Goal: Transaction & Acquisition: Purchase product/service

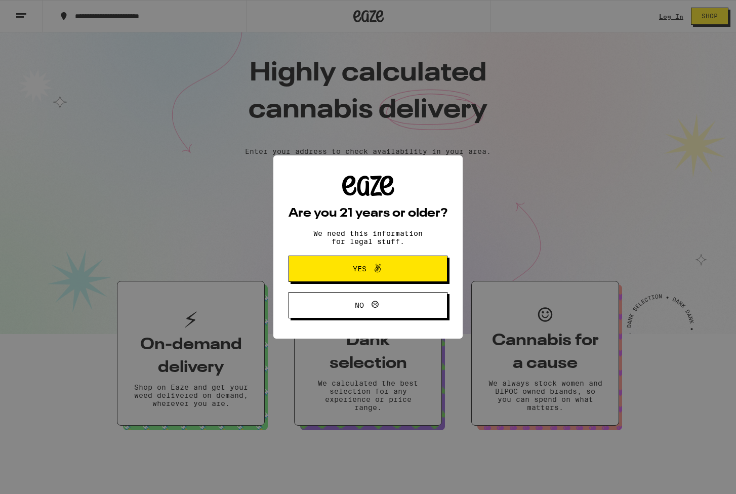
click at [371, 271] on span at bounding box center [375, 268] width 17 height 13
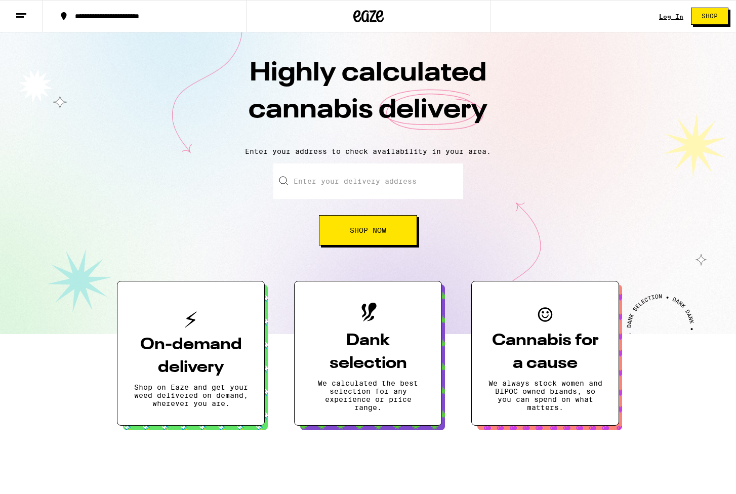
click at [407, 17] on link "Log In" at bounding box center [671, 16] width 24 height 7
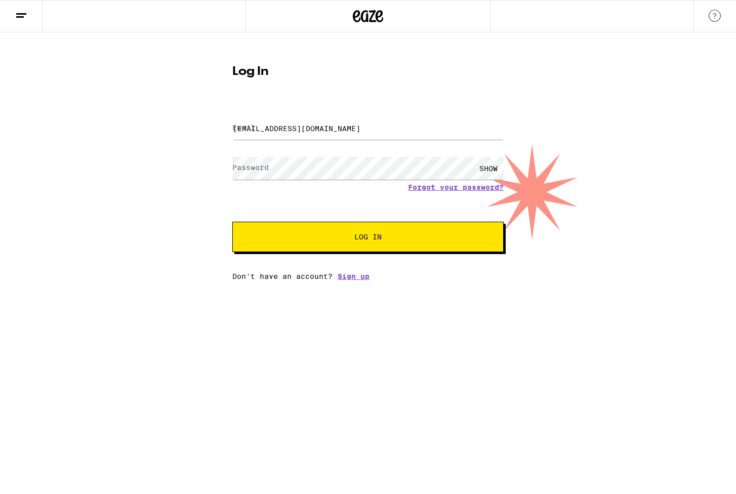
type input "[EMAIL_ADDRESS][DOMAIN_NAME]"
click at [305, 246] on button "Log In" at bounding box center [367, 237] width 271 height 30
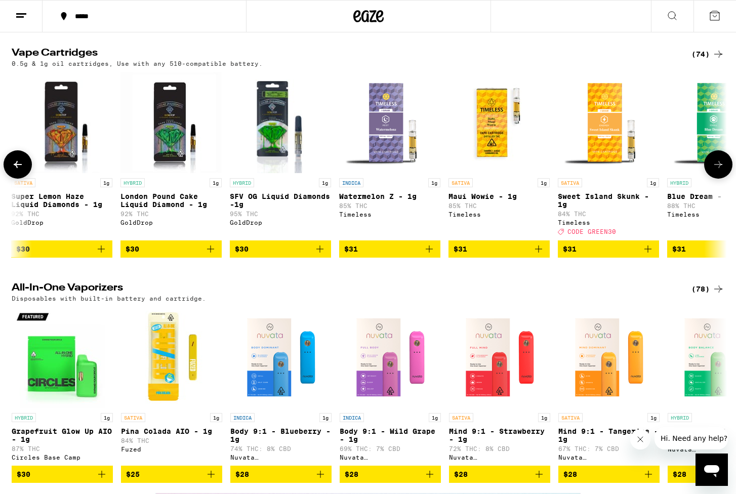
scroll to position [1488, 1]
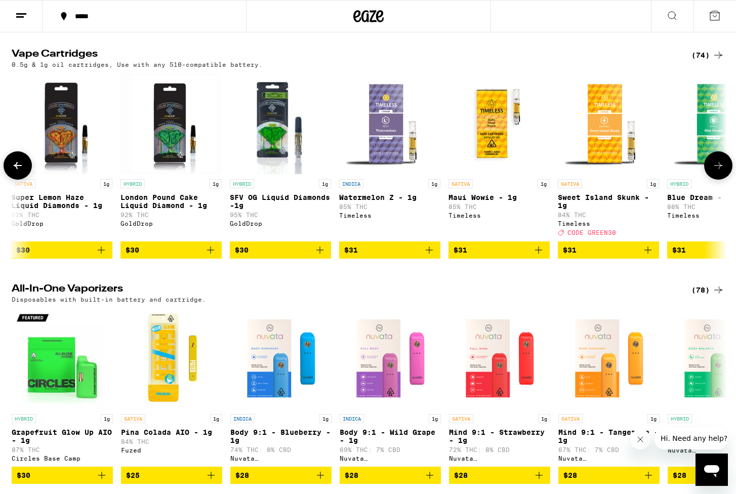
click at [407, 256] on icon "Add to bag" at bounding box center [648, 250] width 12 height 12
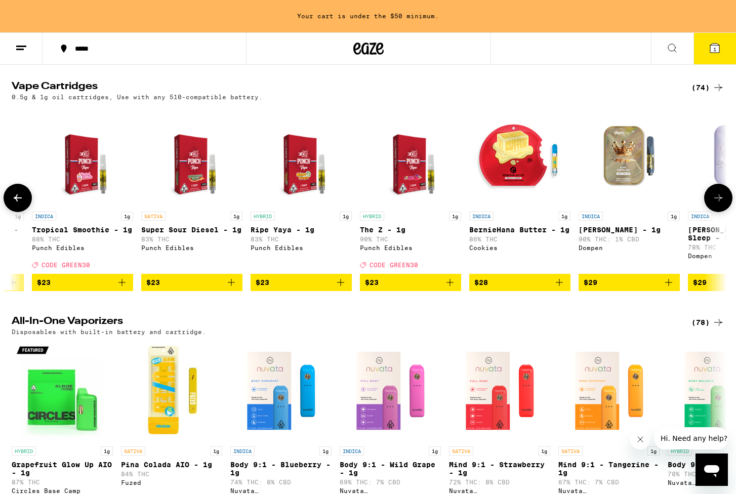
scroll to position [0, 1622]
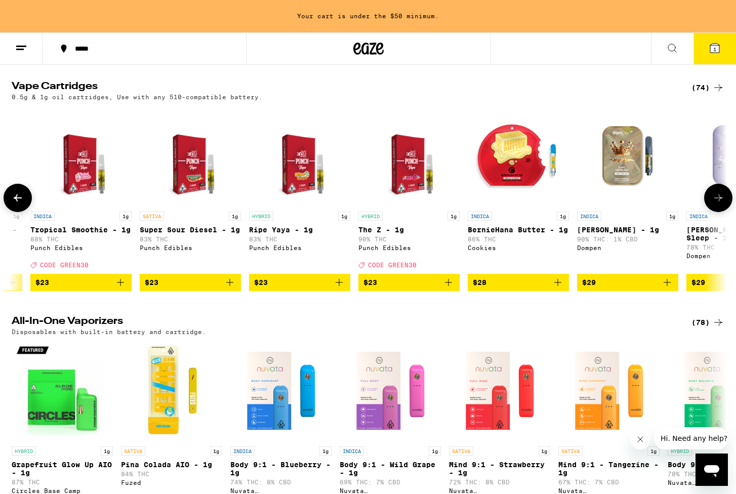
click at [407, 286] on icon "Add to bag" at bounding box center [557, 282] width 7 height 7
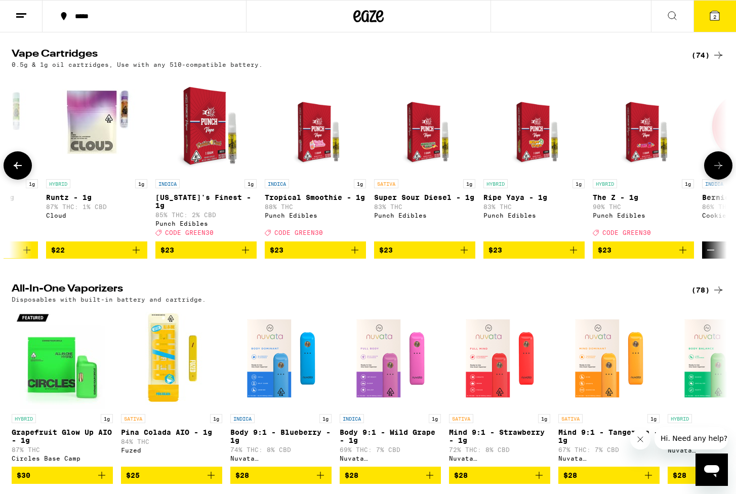
scroll to position [0, 1390]
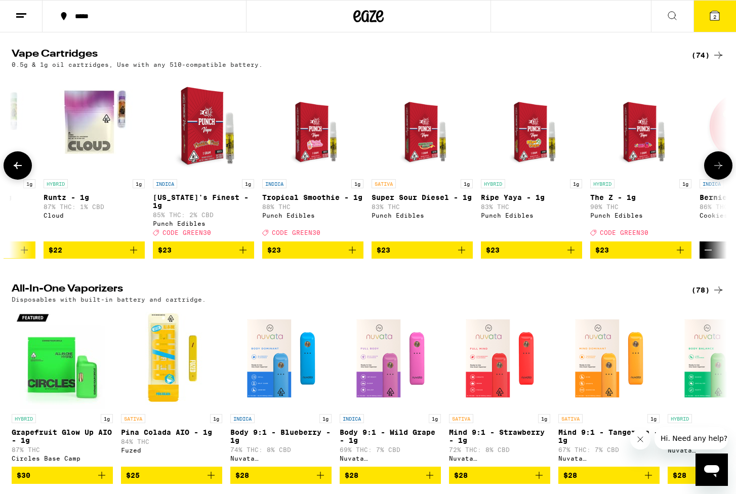
click at [347, 256] on icon "Add to bag" at bounding box center [352, 250] width 12 height 12
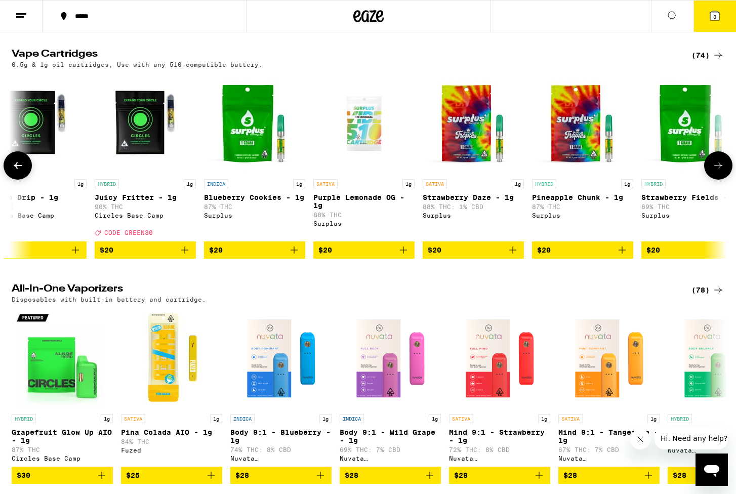
scroll to position [0, 561]
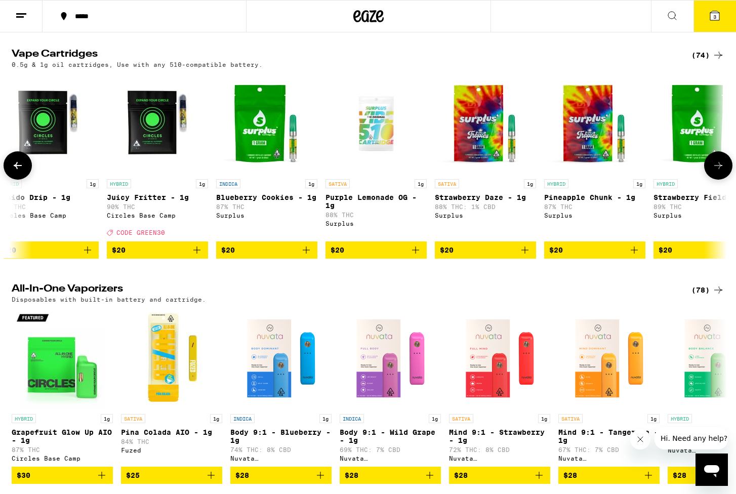
click at [407, 254] on icon "Add to bag" at bounding box center [415, 250] width 7 height 7
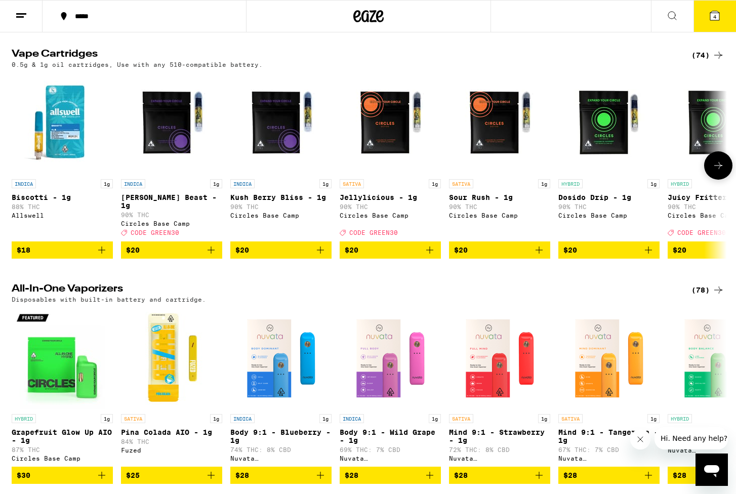
scroll to position [0, 0]
click at [407, 254] on icon "Add to bag" at bounding box center [429, 250] width 7 height 7
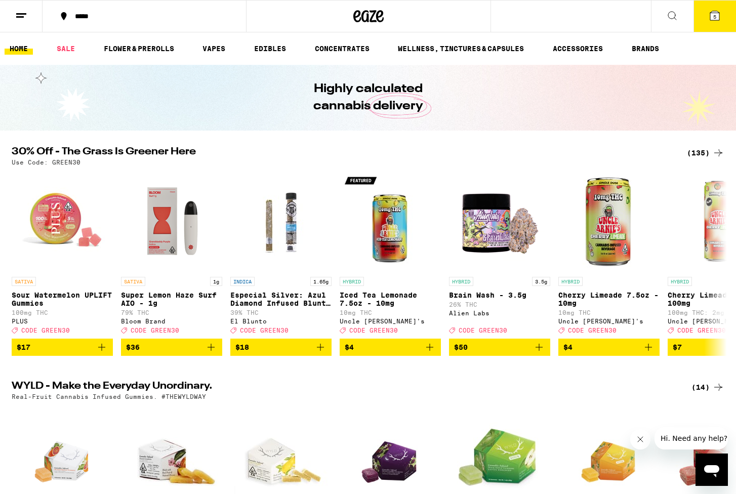
click at [407, 18] on button "5" at bounding box center [715, 16] width 43 height 31
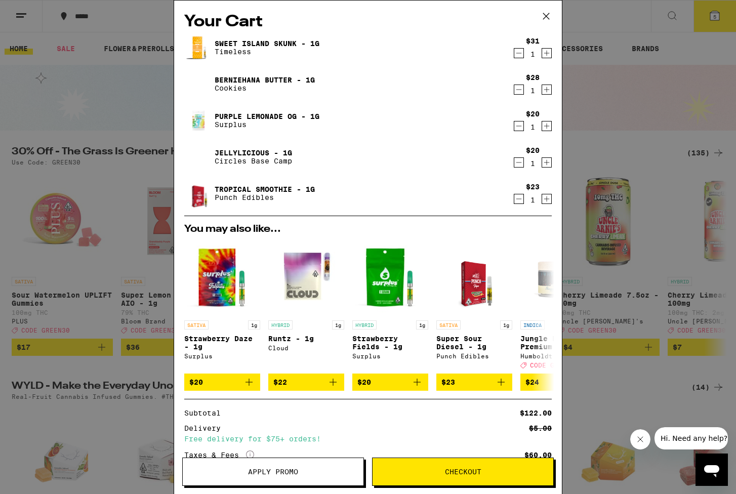
click at [407, 199] on icon "Increment" at bounding box center [547, 199] width 6 height 6
click at [407, 126] on icon "Increment" at bounding box center [546, 126] width 9 height 12
click at [407, 294] on span "Checkout" at bounding box center [463, 471] width 181 height 7
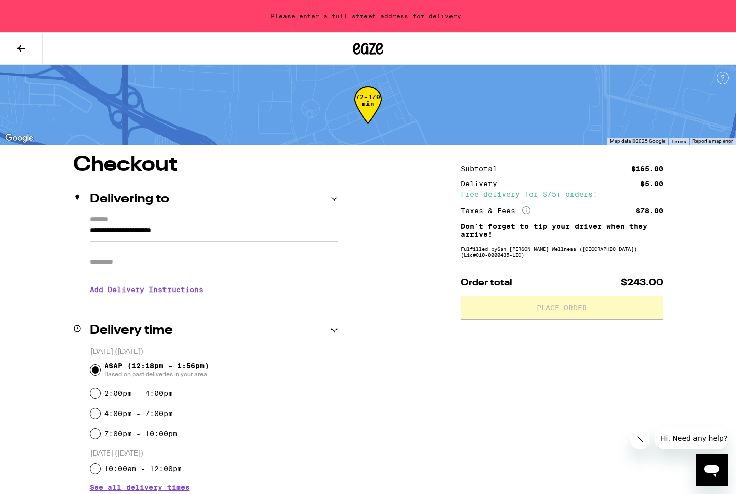
click at [140, 218] on label "*******" at bounding box center [214, 220] width 248 height 9
click at [140, 225] on input "**********" at bounding box center [214, 233] width 248 height 17
click at [137, 228] on input "**********" at bounding box center [214, 233] width 248 height 17
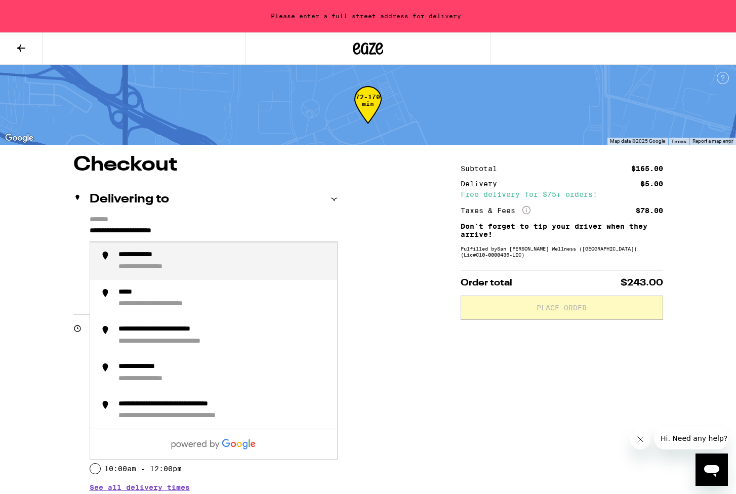
drag, startPoint x: 204, startPoint y: 230, endPoint x: 59, endPoint y: 227, distance: 144.8
click at [59, 227] on div "**********" at bounding box center [368, 494] width 729 height 679
click at [124, 255] on div "**********" at bounding box center [170, 255] width 105 height 9
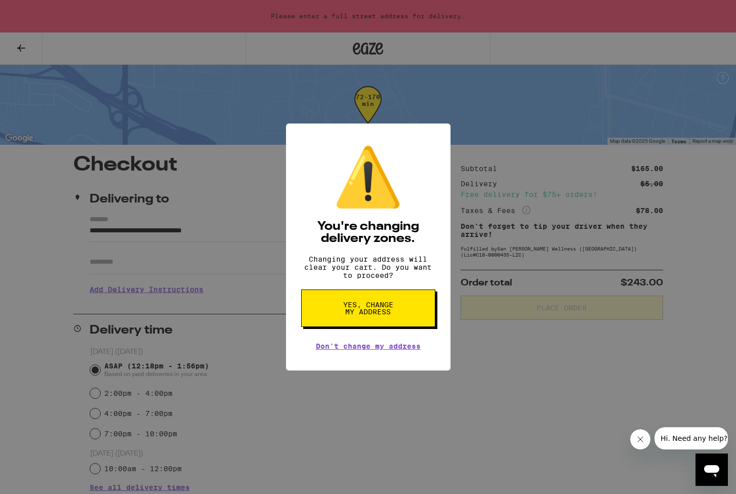
click at [381, 294] on div "⚠️ You're changing delivery zones. Changing your address will clear your cart. …" at bounding box center [368, 247] width 165 height 247
click at [358, 294] on span "Yes, change my address" at bounding box center [368, 308] width 52 height 14
type input "**********"
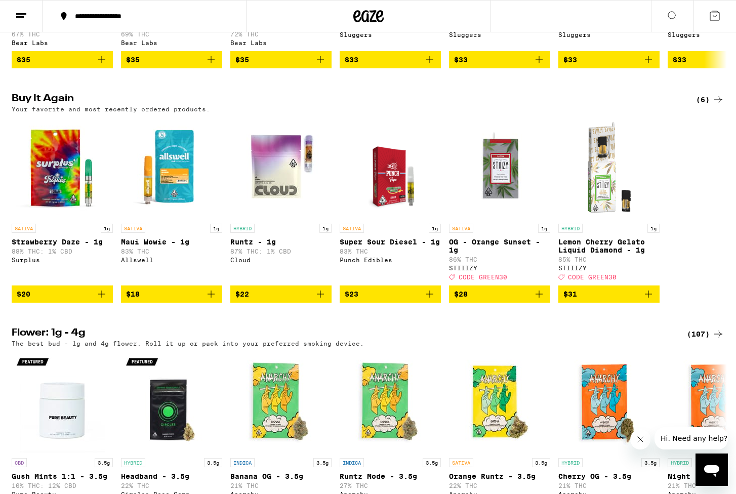
scroll to position [973, 0]
click at [407, 294] on icon "Add to bag" at bounding box center [429, 294] width 7 height 7
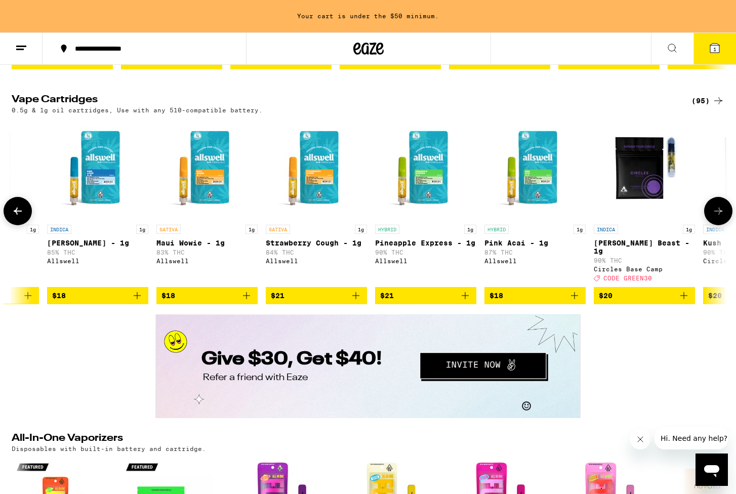
scroll to position [0, 77]
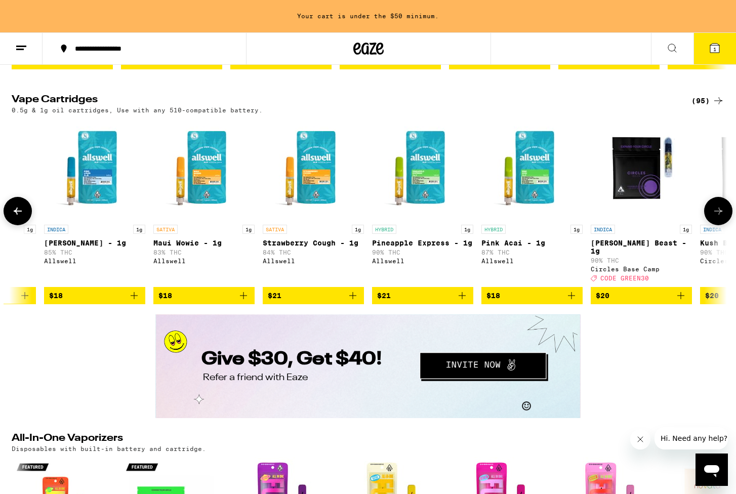
click at [244, 294] on icon "Add to bag" at bounding box center [243, 295] width 7 height 7
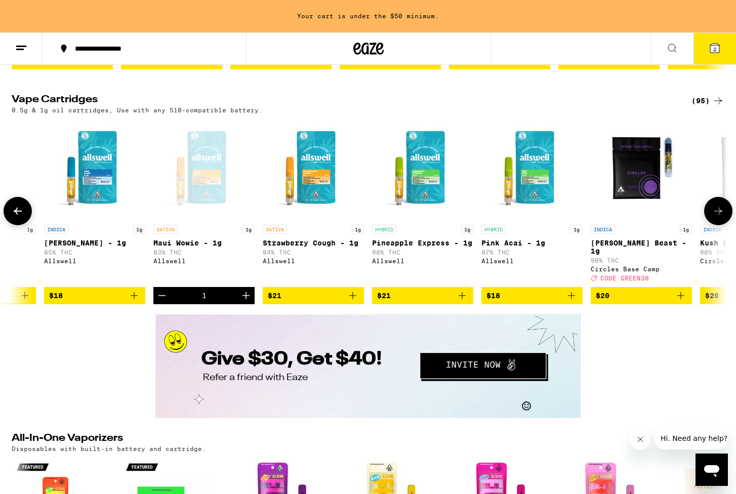
click at [353, 294] on icon "Add to bag" at bounding box center [353, 296] width 12 height 12
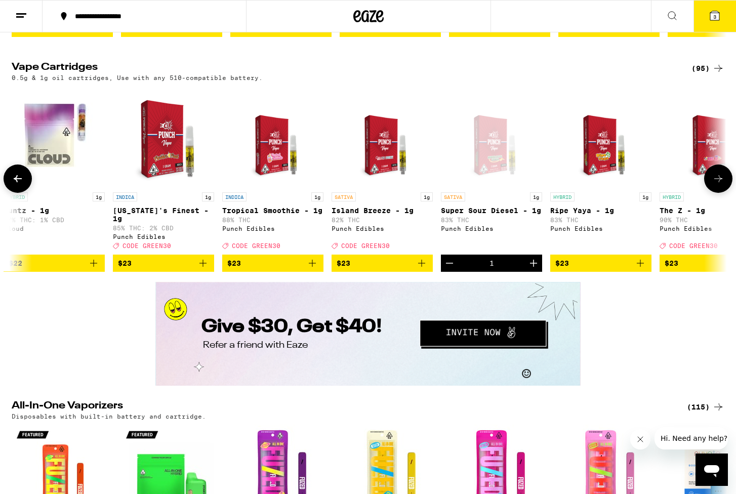
scroll to position [0, 2056]
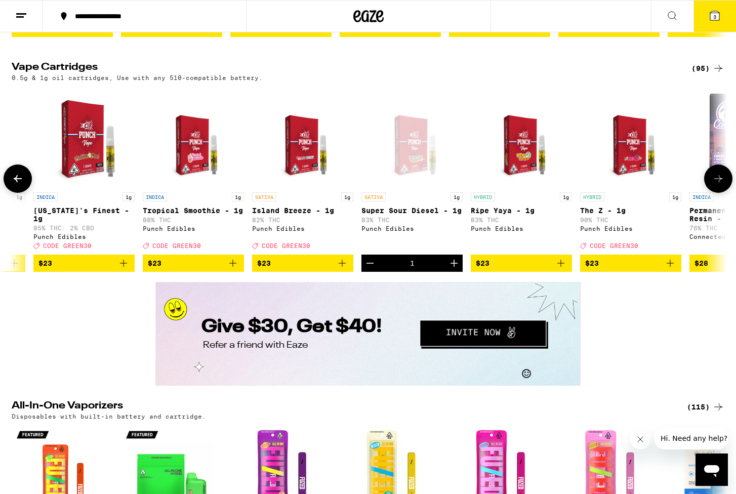
click at [367, 263] on icon "Decrement" at bounding box center [370, 263] width 7 height 0
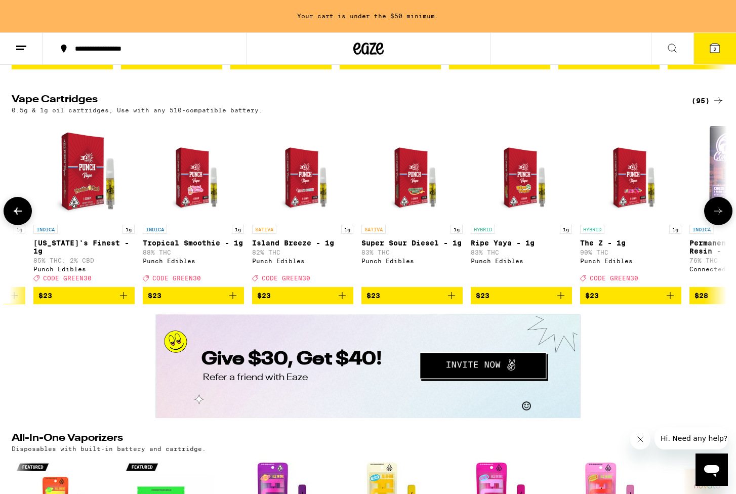
click at [343, 294] on icon "Add to bag" at bounding box center [342, 295] width 7 height 7
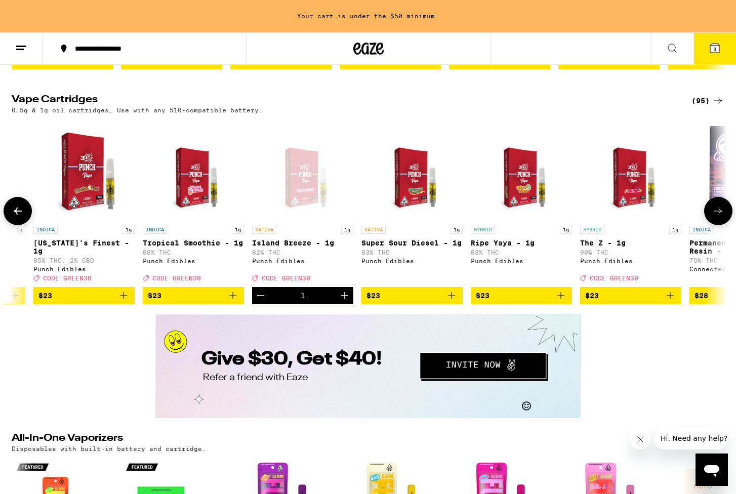
click at [345, 294] on icon "Increment" at bounding box center [344, 295] width 7 height 7
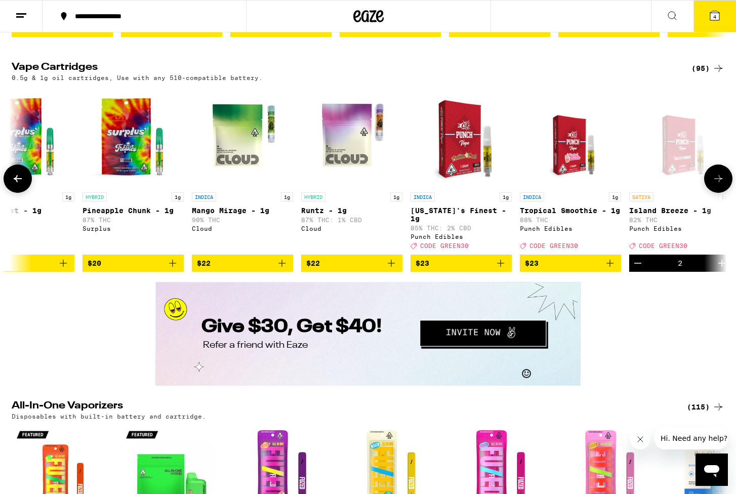
scroll to position [0, 1684]
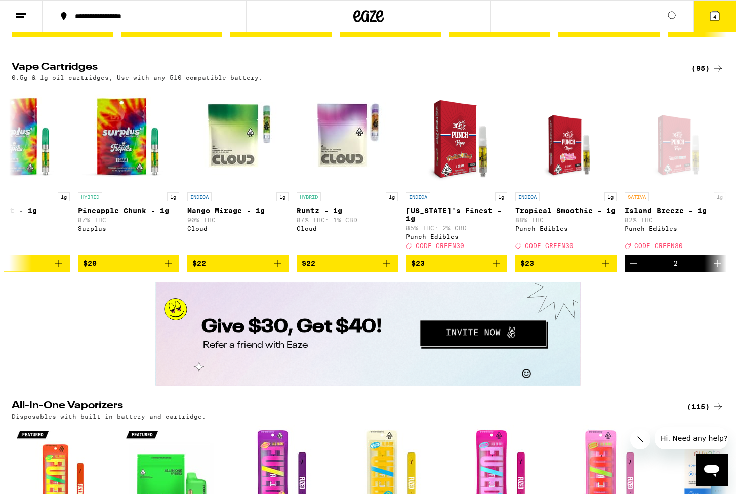
click at [407, 14] on button "4" at bounding box center [715, 16] width 43 height 31
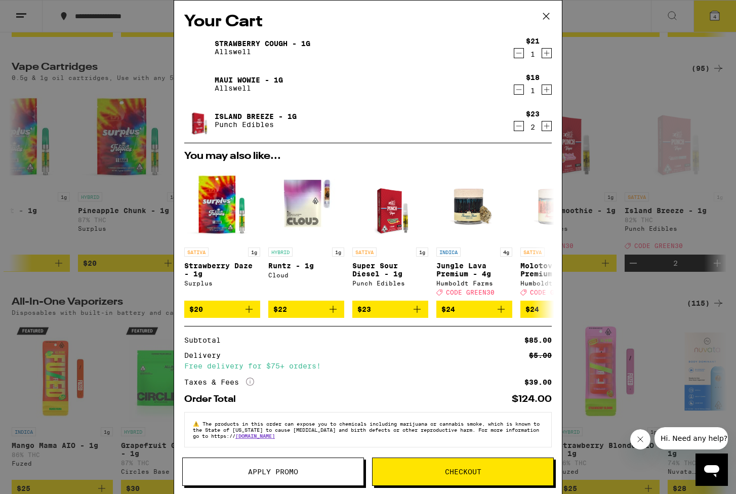
click at [407, 90] on icon "Increment" at bounding box center [546, 90] width 9 height 12
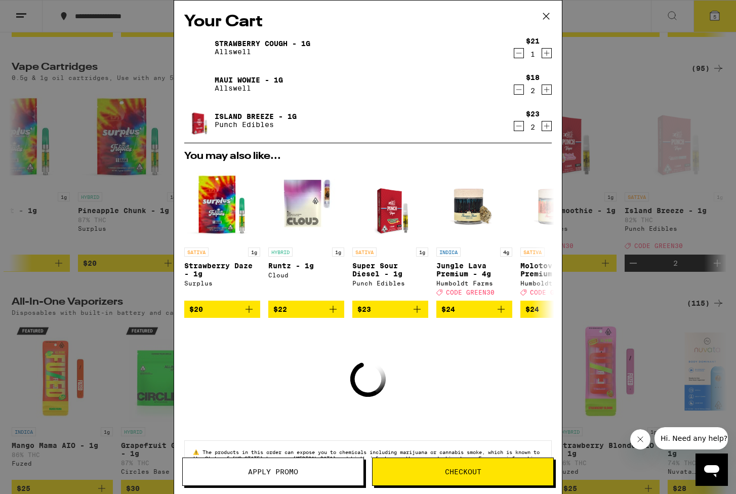
click at [407, 53] on icon "Increment" at bounding box center [546, 53] width 9 height 12
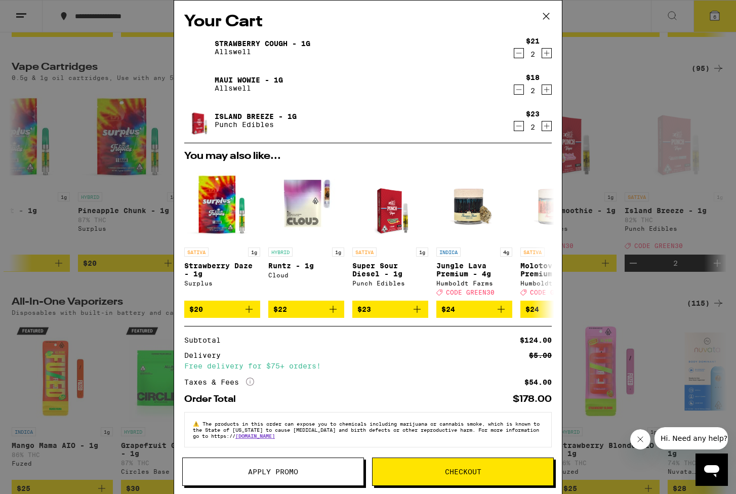
click at [407, 294] on button "Checkout" at bounding box center [463, 472] width 182 height 28
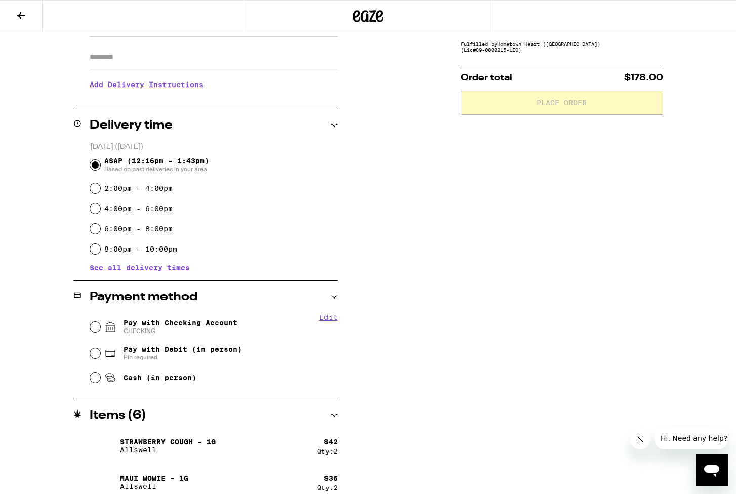
scroll to position [184, 0]
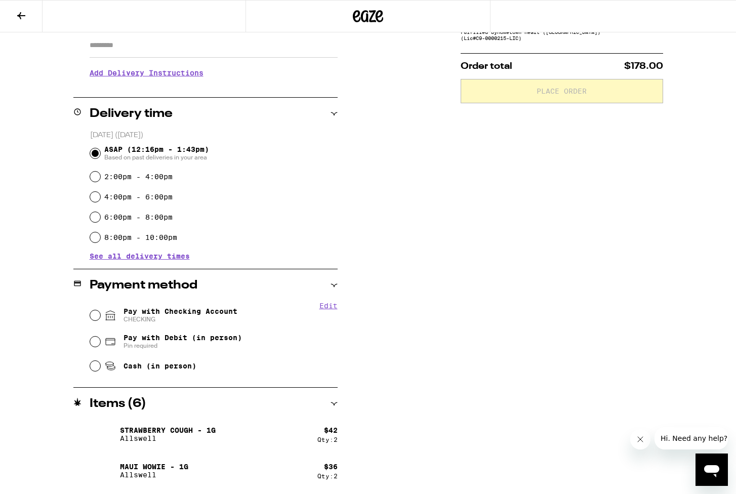
click at [96, 294] on input "Pay with Checking Account CHECKING" at bounding box center [95, 315] width 10 height 10
radio input "true"
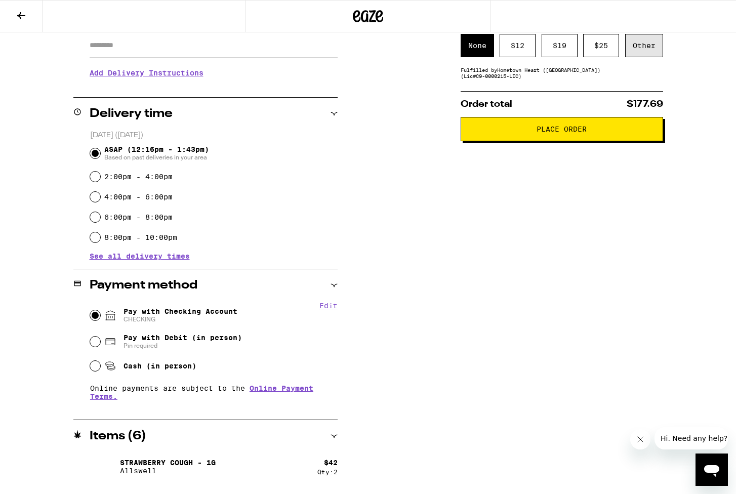
click at [407, 56] on div "Other" at bounding box center [644, 45] width 38 height 23
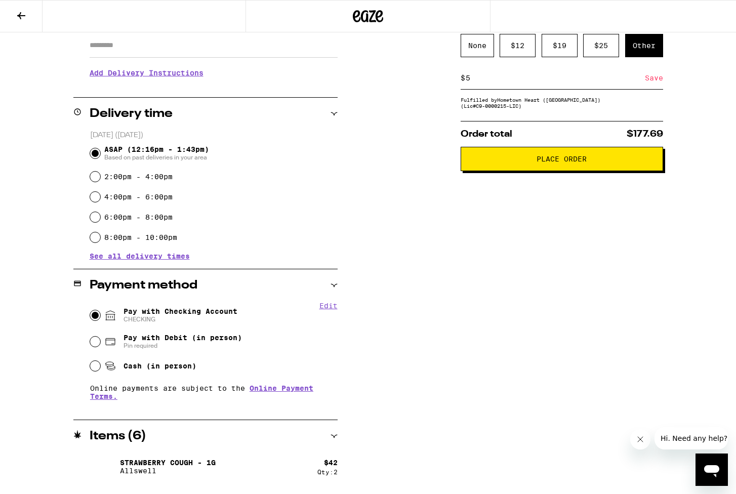
type input "5"
click at [407, 78] on div "Save" at bounding box center [654, 78] width 18 height 22
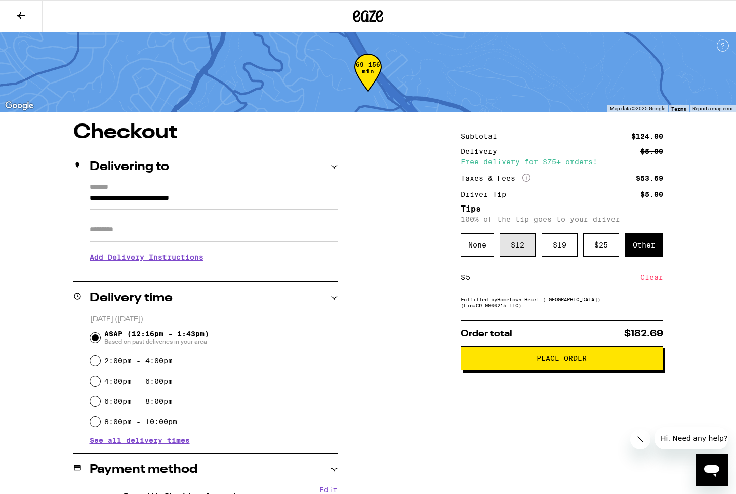
scroll to position [0, 0]
click at [407, 294] on span "Place Order" at bounding box center [561, 358] width 185 height 7
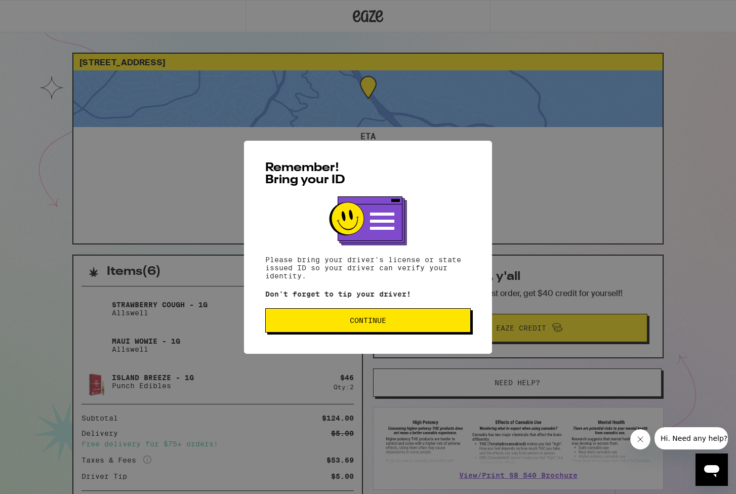
click at [334, 294] on button "Continue" at bounding box center [368, 320] width 206 height 24
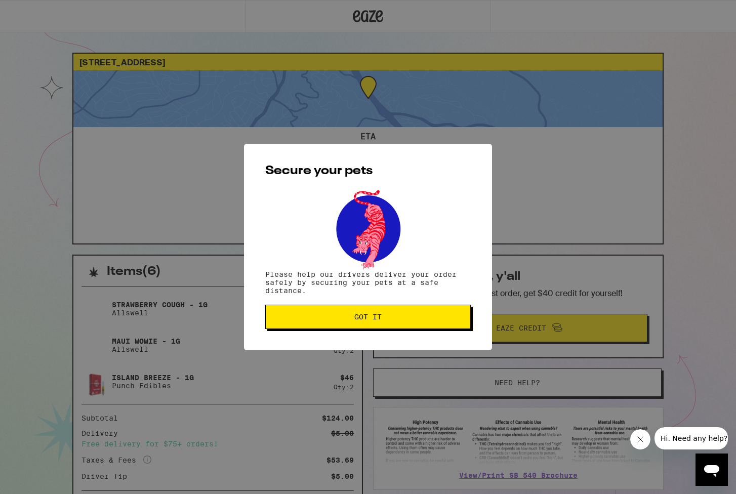
click at [334, 294] on span "Got it" at bounding box center [368, 316] width 188 height 7
